Goal: Transaction & Acquisition: Purchase product/service

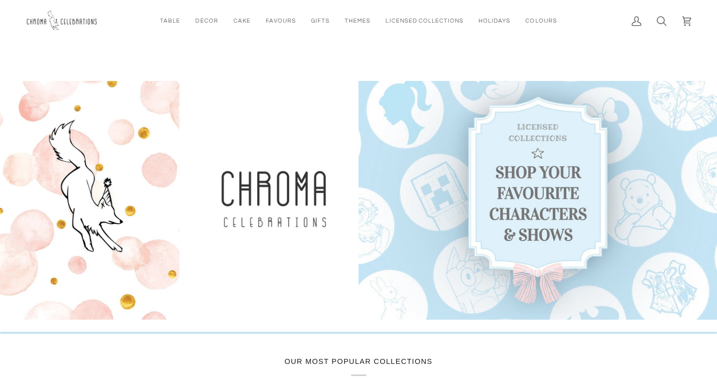
click at [537, 190] on link at bounding box center [538, 200] width 359 height 239
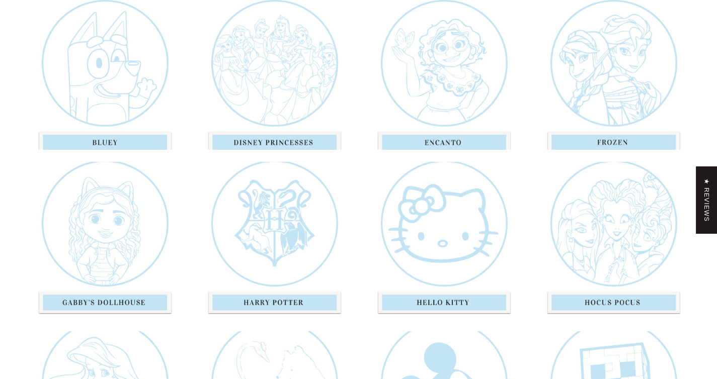
scroll to position [395, 0]
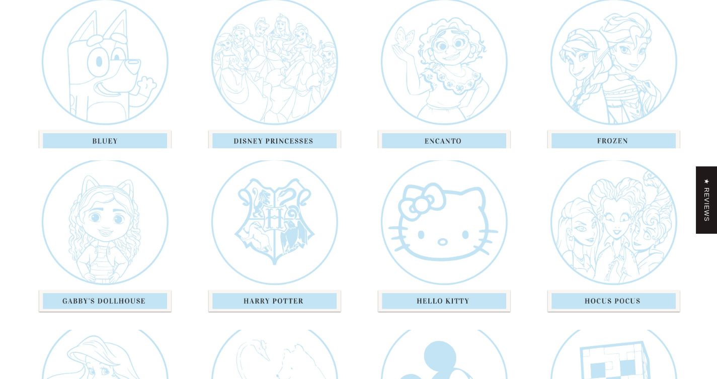
click at [280, 137] on div "Disney Princess" at bounding box center [273, 69] width 157 height 157
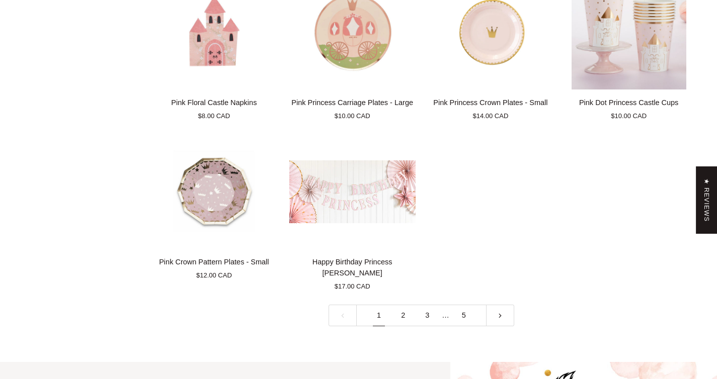
scroll to position [2132, 0]
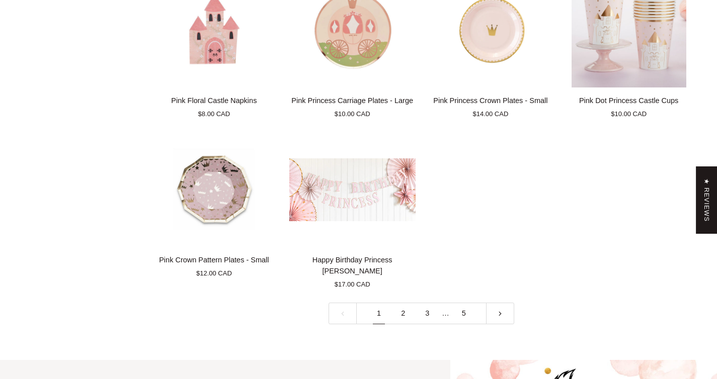
click at [403, 303] on link "2" at bounding box center [403, 314] width 24 height 22
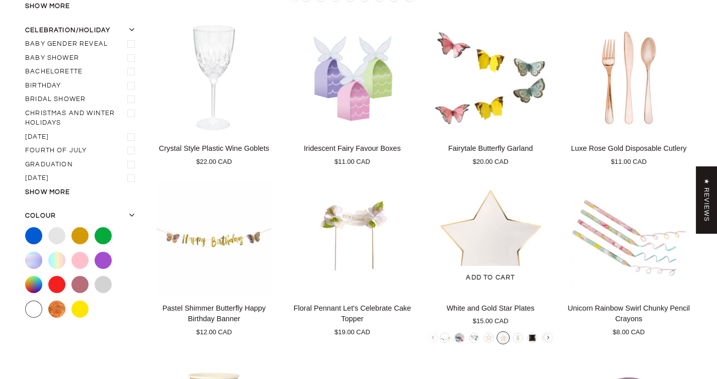
scroll to position [331, 0]
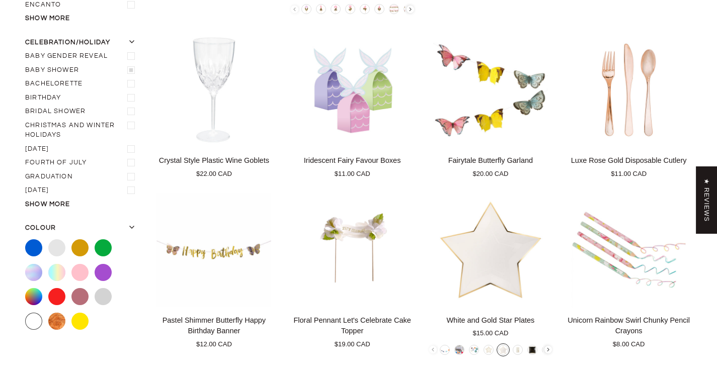
click at [59, 63] on label "Baby shower" at bounding box center [82, 70] width 114 height 14
click at [25, 63] on input "Baby shower" at bounding box center [25, 63] width 0 height 0
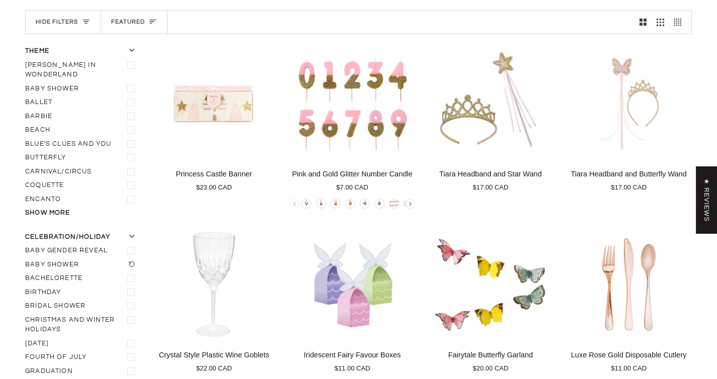
scroll to position [136, 0]
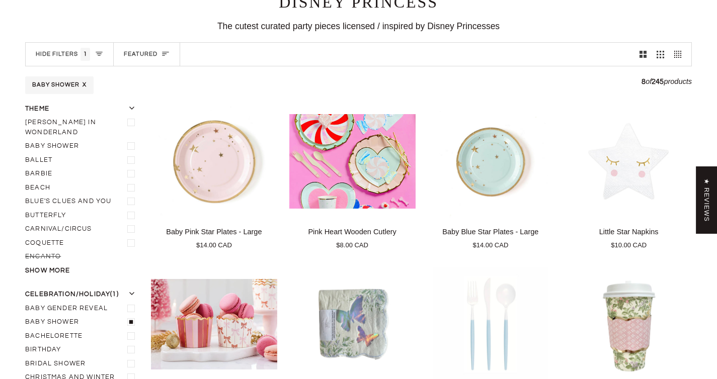
scroll to position [118, 0]
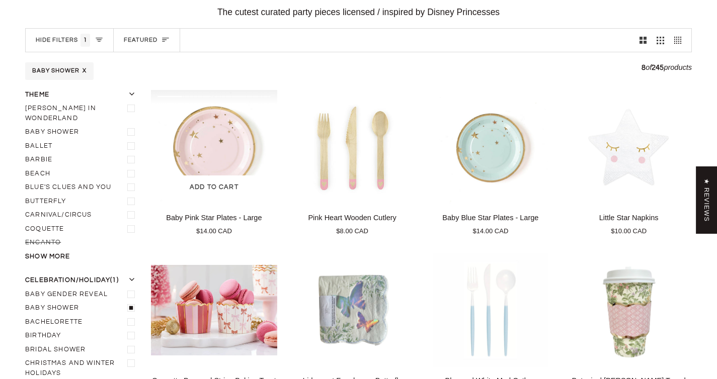
click at [188, 158] on img "Baby Pink Star Plates - Large" at bounding box center [214, 147] width 126 height 115
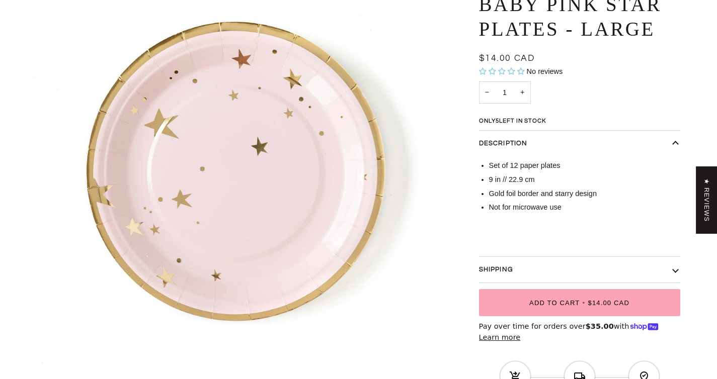
scroll to position [130, 0]
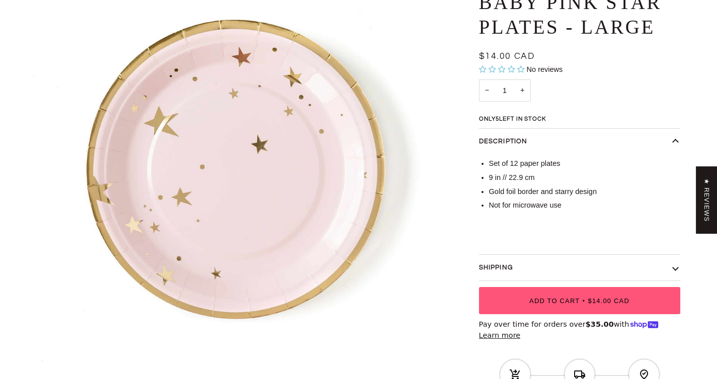
click at [531, 303] on span "Add to Cart" at bounding box center [554, 301] width 50 height 8
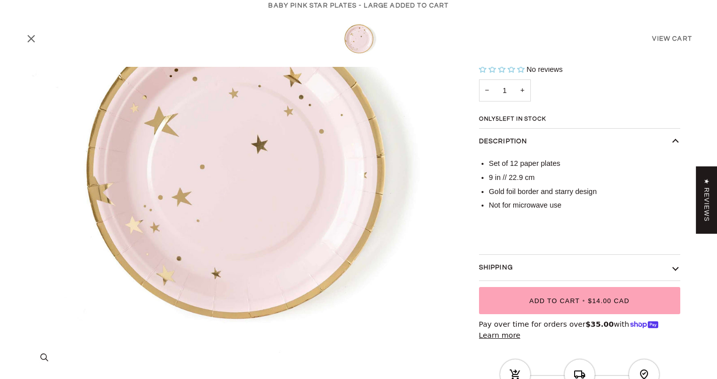
click at [394, 194] on img "Baby Pink Star Plates - Large" at bounding box center [233, 168] width 417 height 417
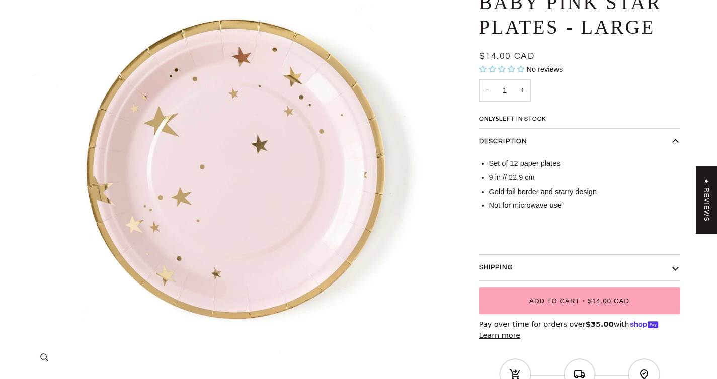
click at [413, 218] on img "Baby Pink Star Plates - Large" at bounding box center [233, 168] width 417 height 417
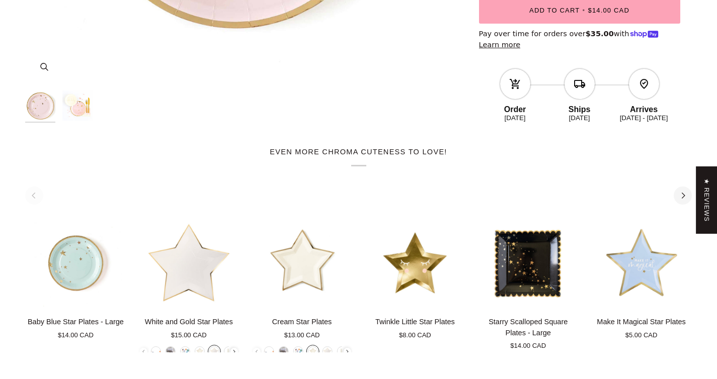
scroll to position [422, 0]
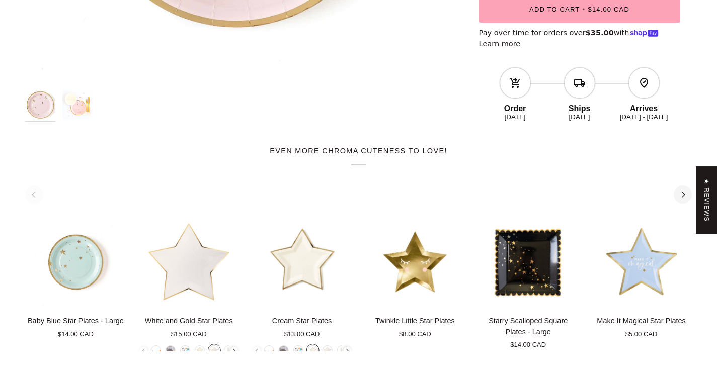
click at [72, 104] on img "Baby Pink Star Plates - Large" at bounding box center [77, 105] width 30 height 30
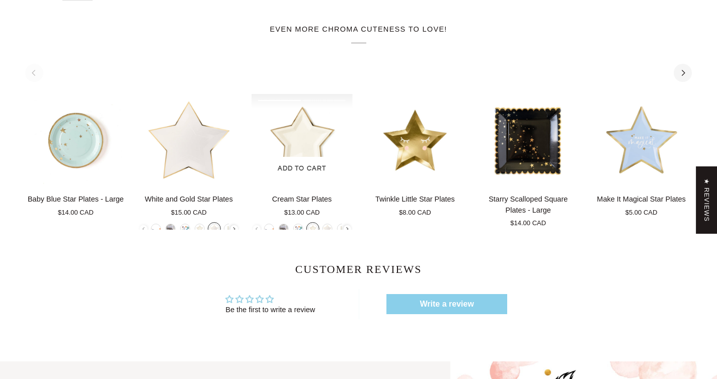
scroll to position [650, 0]
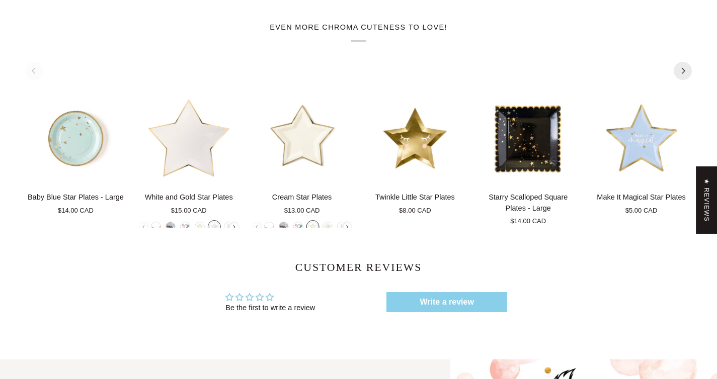
click at [678, 71] on button "Next" at bounding box center [683, 71] width 18 height 18
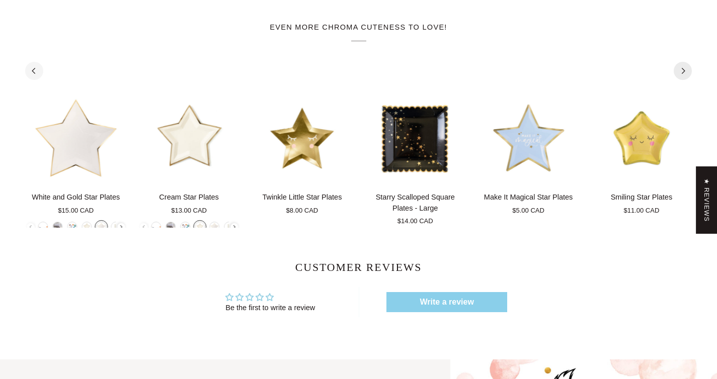
click at [678, 71] on button "Next" at bounding box center [683, 71] width 18 height 18
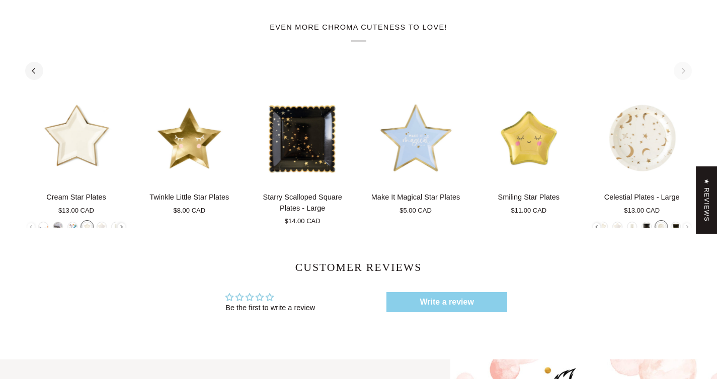
click at [678, 71] on div "See all See all 1 2 Add to cart Baby Blue Star Plates - Large Baby Blue Star Pl…" at bounding box center [358, 147] width 667 height 161
click at [683, 71] on div "See all See all 1 2 Add to cart Baby Blue Star Plates - Large Baby Blue Star Pl…" at bounding box center [358, 147] width 667 height 161
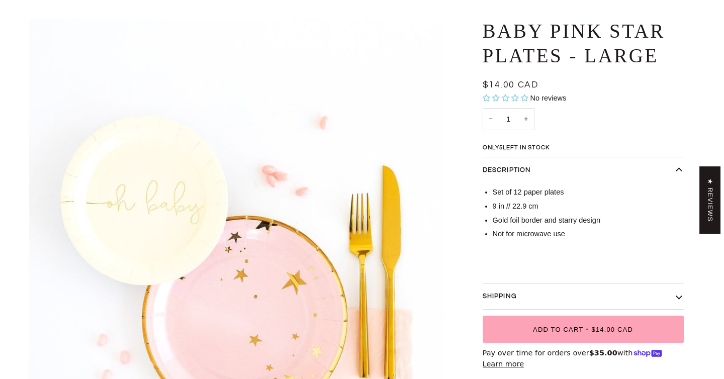
scroll to position [0, 0]
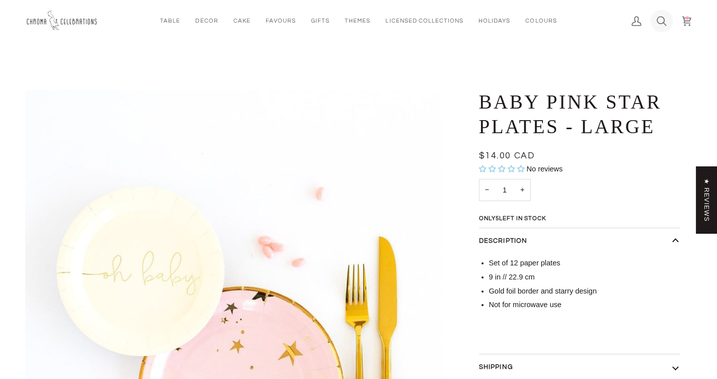
click at [658, 19] on icon at bounding box center [662, 21] width 10 height 10
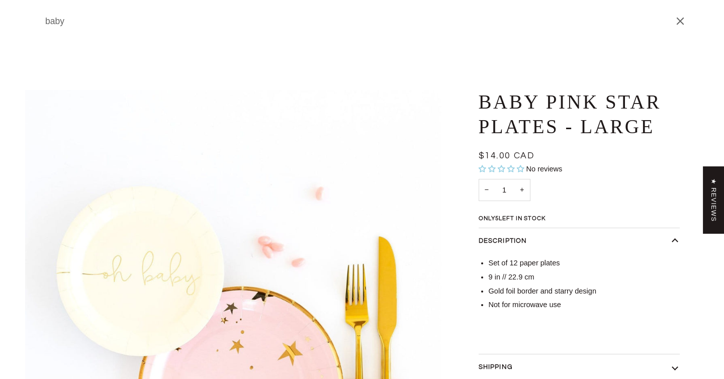
type input "baby"
click at [25, 0] on button "Search" at bounding box center [32, 21] width 15 height 42
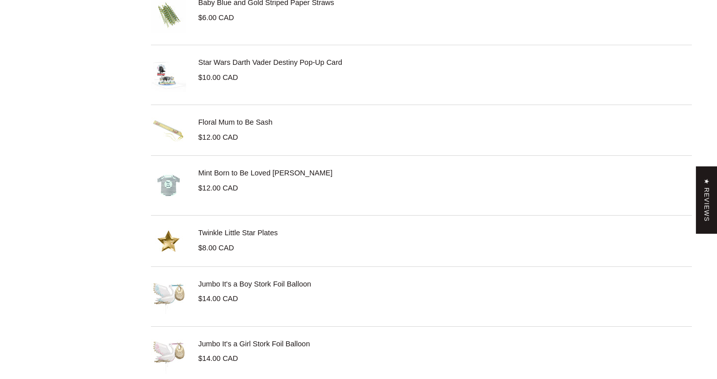
scroll to position [1571, 0]
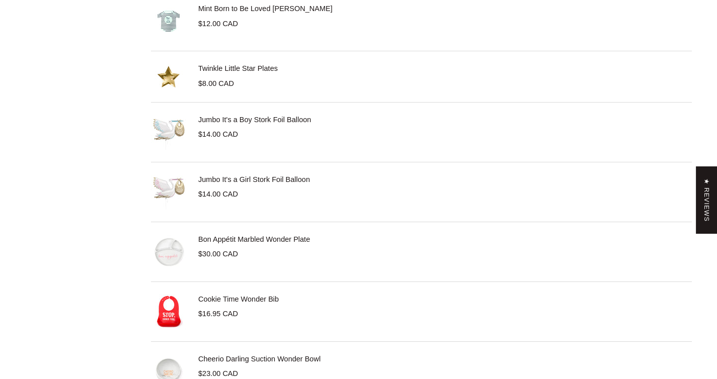
click at [235, 177] on link "Jumbo It's a Girl Stork Foil Balloon" at bounding box center [254, 180] width 112 height 8
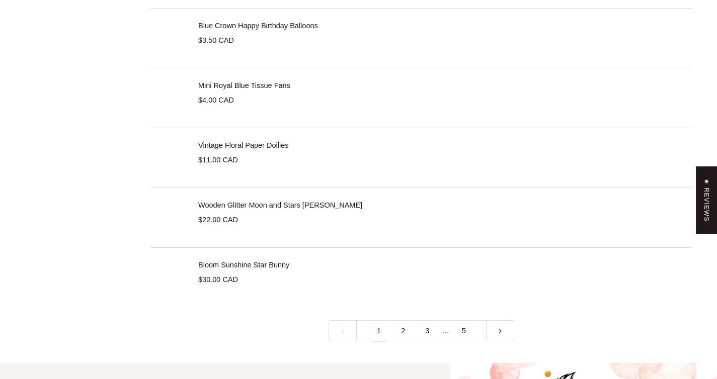
scroll to position [2865, 0]
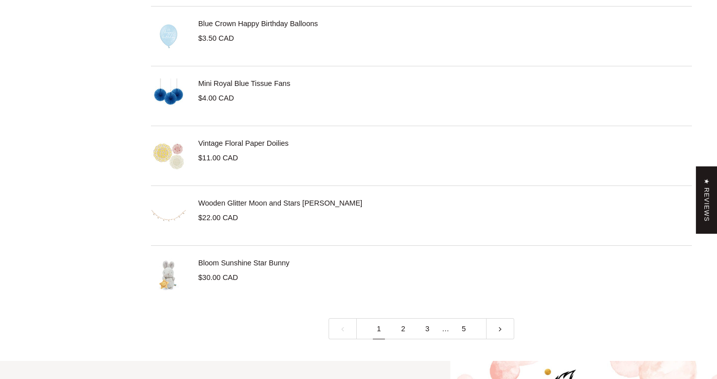
click at [401, 331] on link "2" at bounding box center [403, 329] width 24 height 22
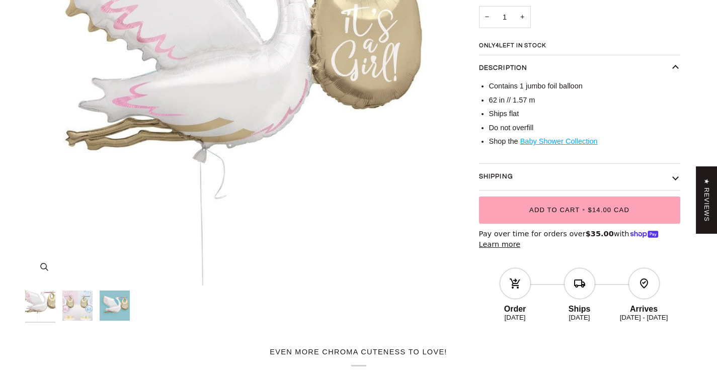
scroll to position [308, 0]
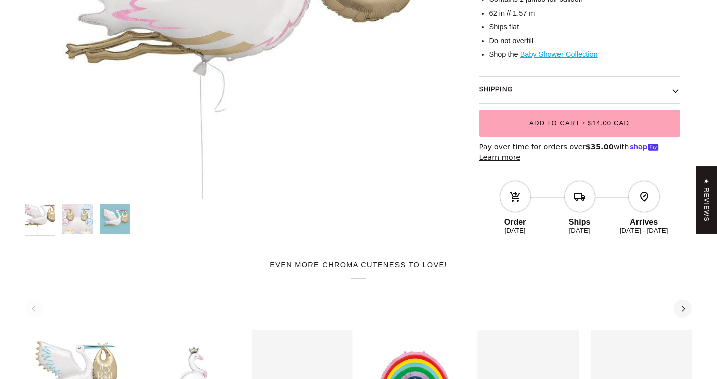
click at [111, 218] on img "Jumbo It's a Girl Stork Foil Balloon" at bounding box center [115, 219] width 30 height 30
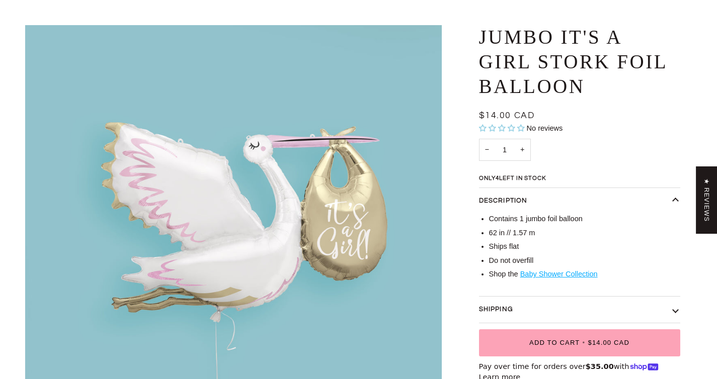
scroll to position [66, 0]
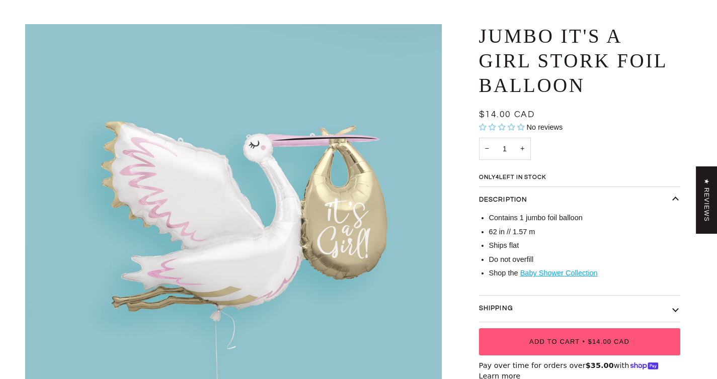
click at [577, 338] on button "Add to Cart • $14.00 CAD" at bounding box center [579, 342] width 201 height 27
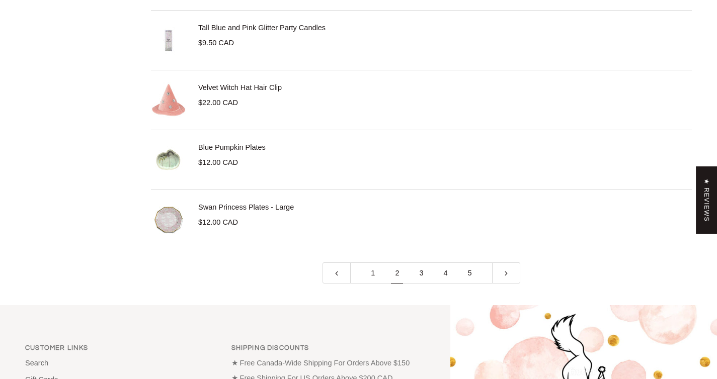
scroll to position [2894, 0]
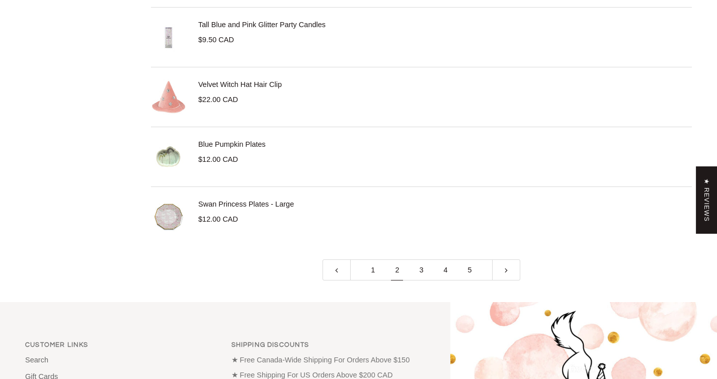
click at [421, 270] on link "3" at bounding box center [421, 271] width 24 height 22
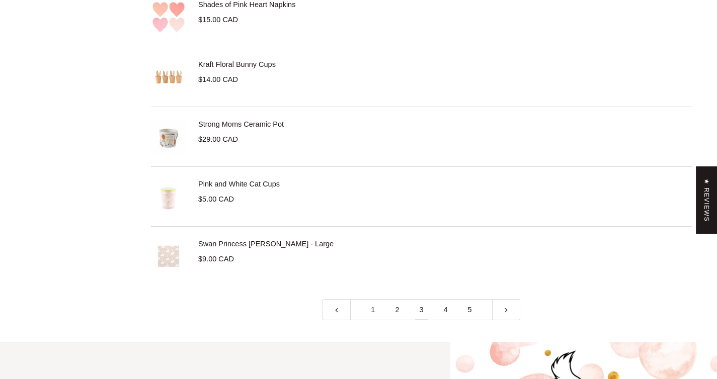
scroll to position [2893, 0]
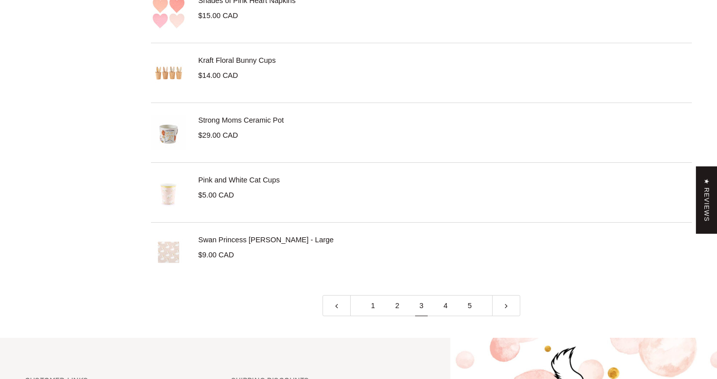
click at [444, 306] on link "4" at bounding box center [446, 306] width 24 height 22
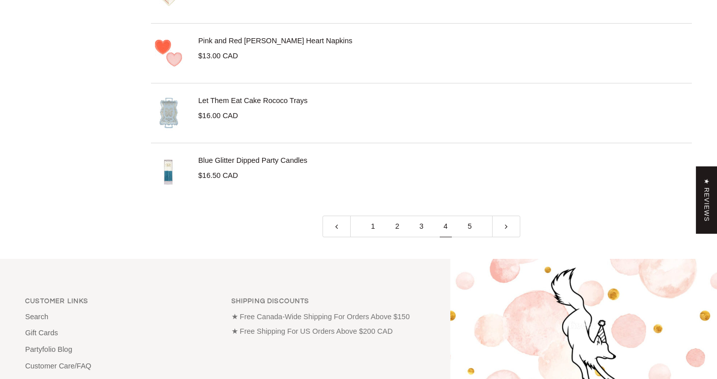
scroll to position [2980, 0]
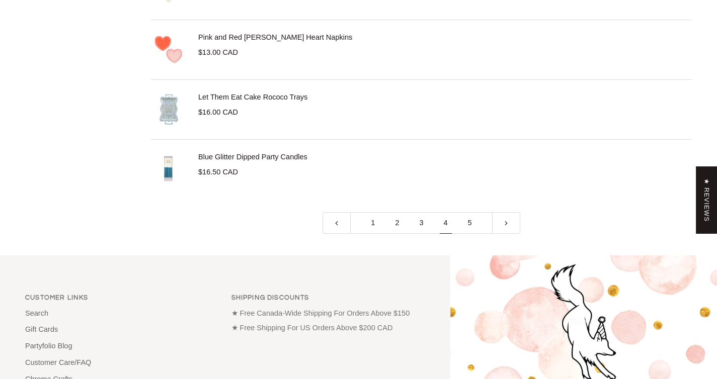
click at [465, 226] on link "5" at bounding box center [470, 223] width 24 height 22
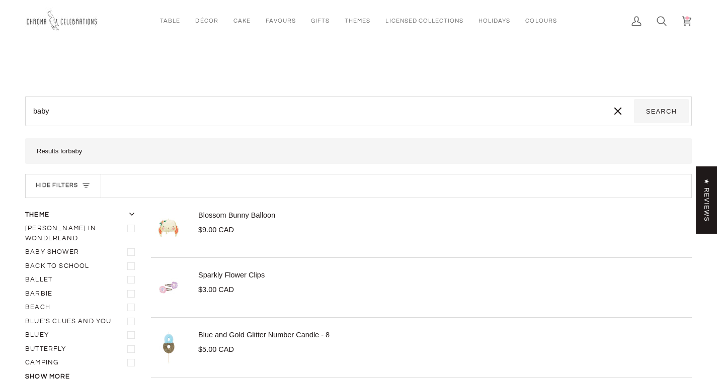
click at [453, 108] on input "baby" at bounding box center [315, 111] width 574 height 24
type input "bab"
type input "ba"
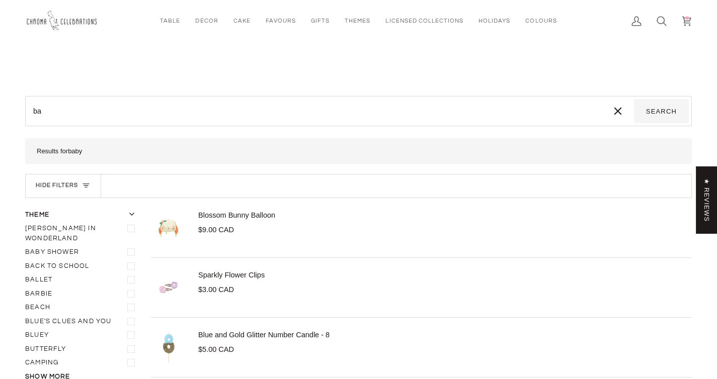
type input "b"
type input "o"
type input "oh"
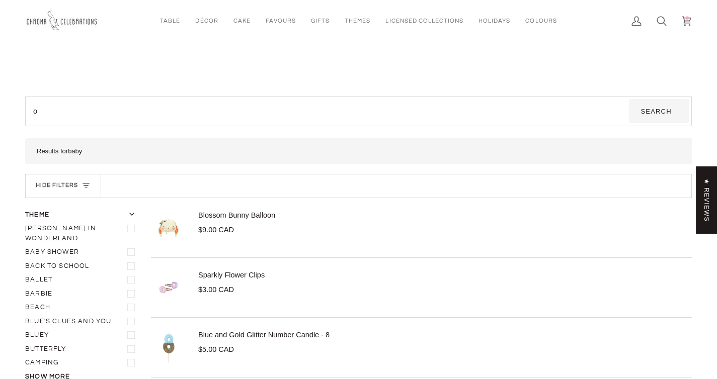
type input "oh"
type input "oh b"
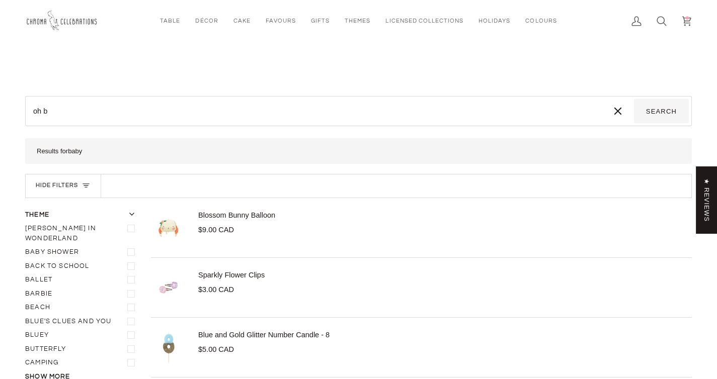
type input "oh ba"
type input "oh bab"
type input "oh baby"
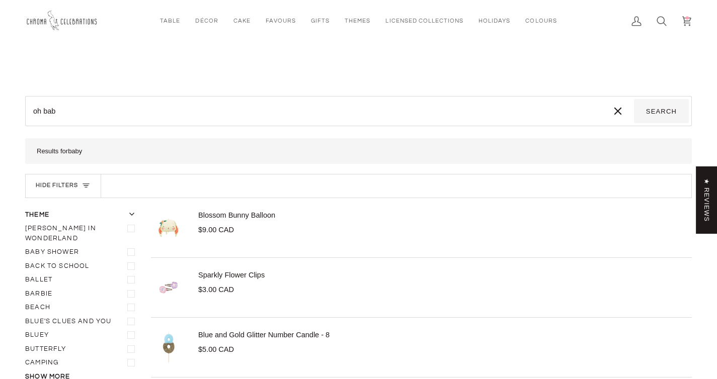
type input "oh baby"
click at [634, 99] on button "Search" at bounding box center [661, 111] width 55 height 24
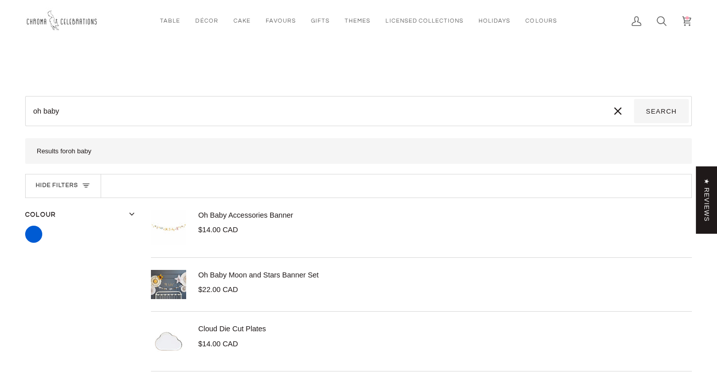
click at [155, 116] on input "oh baby" at bounding box center [315, 111] width 574 height 24
type input "oh bab"
type input "oh ba"
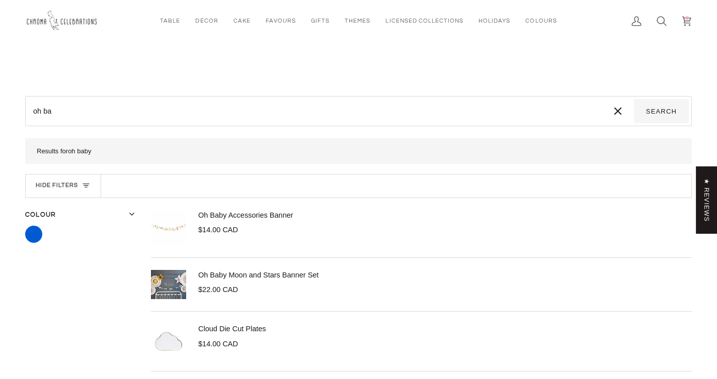
type input "oh b"
type input "oh"
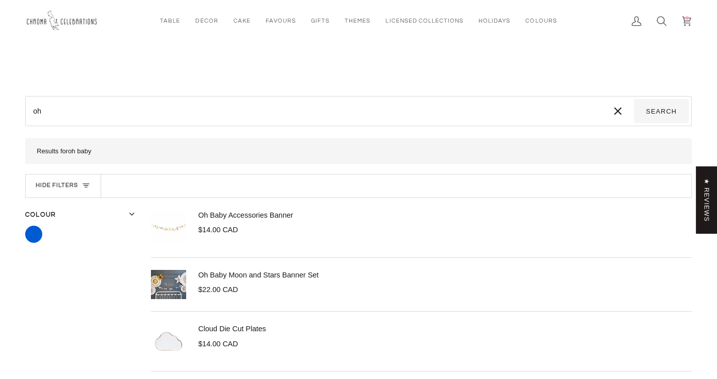
type input "oh"
type input "o"
type input "m"
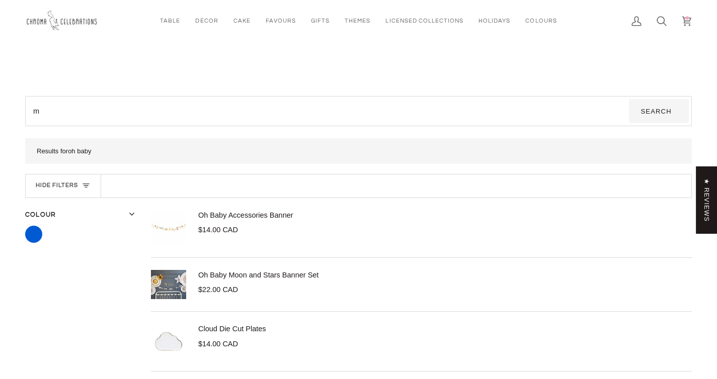
type input "mo"
type input "moo"
type input "moon"
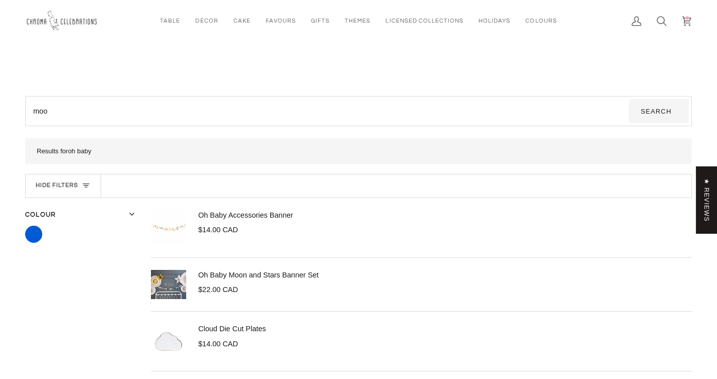
type input "moon"
click at [629, 99] on button "Search" at bounding box center [659, 111] width 60 height 24
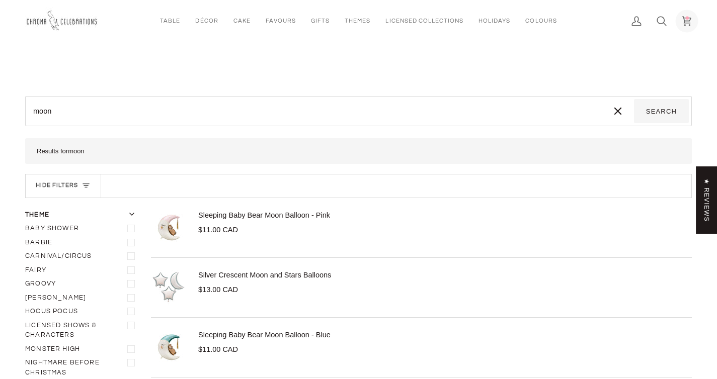
click at [688, 18] on circle at bounding box center [688, 18] width 4 height 4
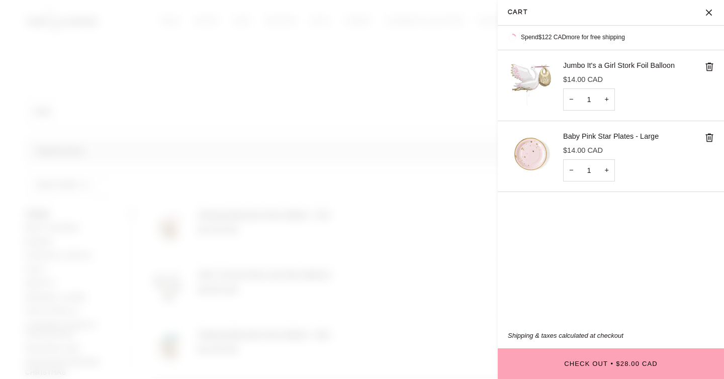
click at [427, 159] on span at bounding box center [362, 189] width 724 height 379
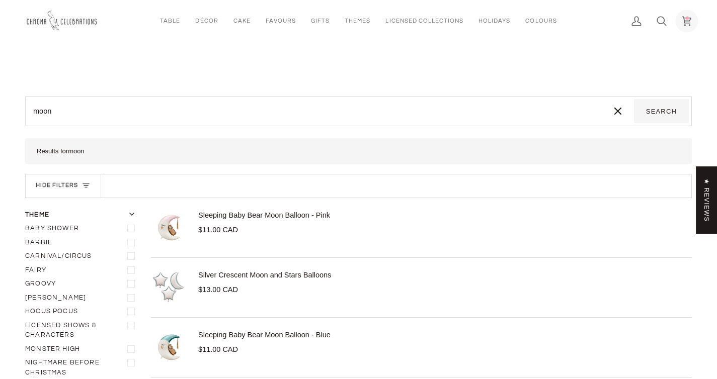
click at [682, 21] on icon at bounding box center [687, 21] width 10 height 10
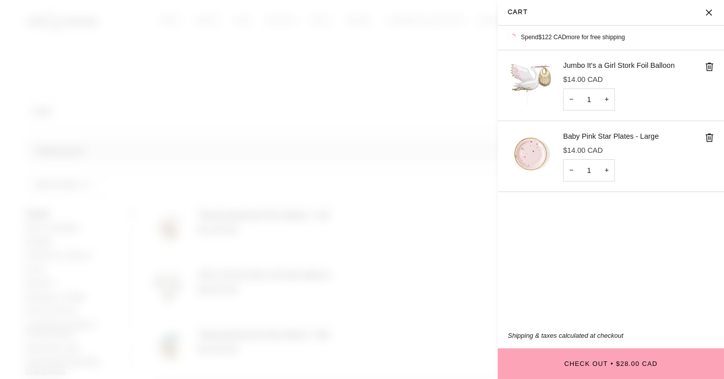
click at [682, 21] on div "Cart" at bounding box center [611, 13] width 226 height 26
click at [524, 162] on img "Cart" at bounding box center [530, 153] width 45 height 45
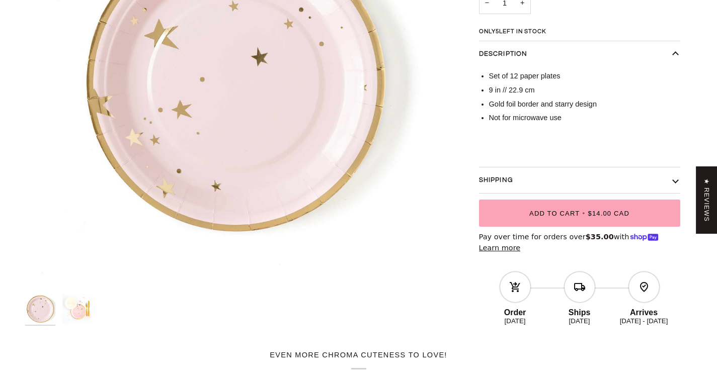
scroll to position [221, 0]
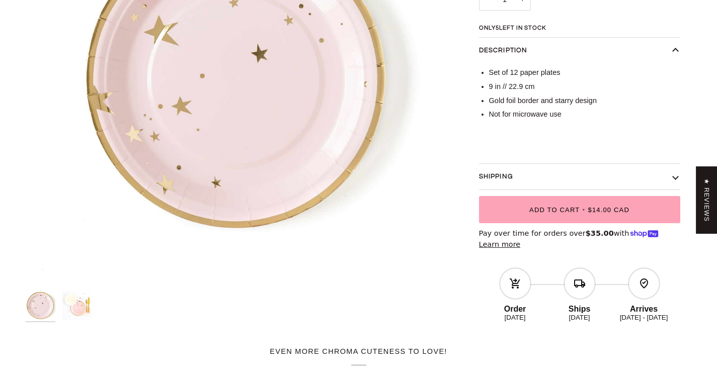
click at [76, 308] on img "Baby Pink Star Plates - Large" at bounding box center [77, 305] width 30 height 30
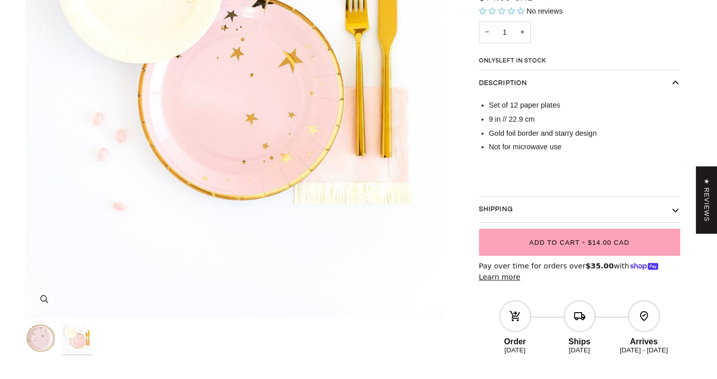
scroll to position [295, 0]
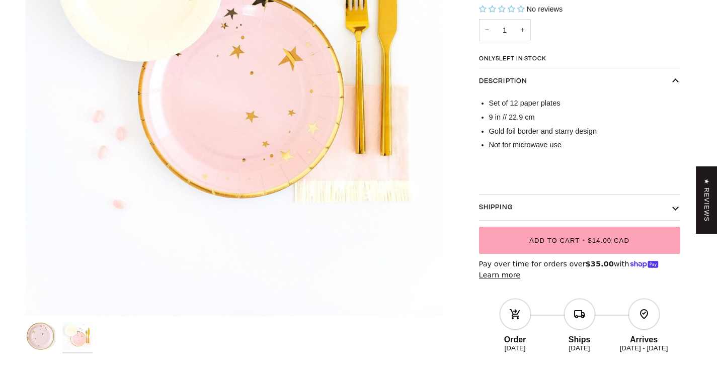
click at [82, 332] on img "Baby Pink Star Plates - Large" at bounding box center [77, 336] width 30 height 30
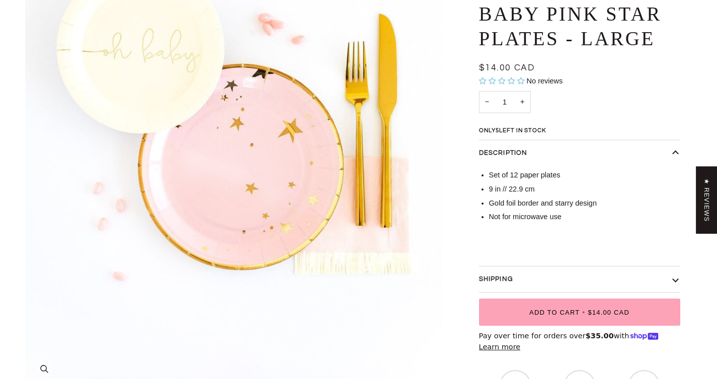
scroll to position [220, 0]
